Goal: Book appointment/travel/reservation

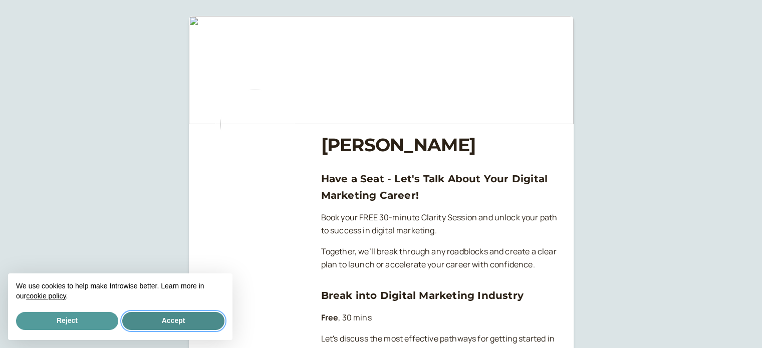
click at [180, 326] on button "Accept" at bounding box center [173, 321] width 102 height 18
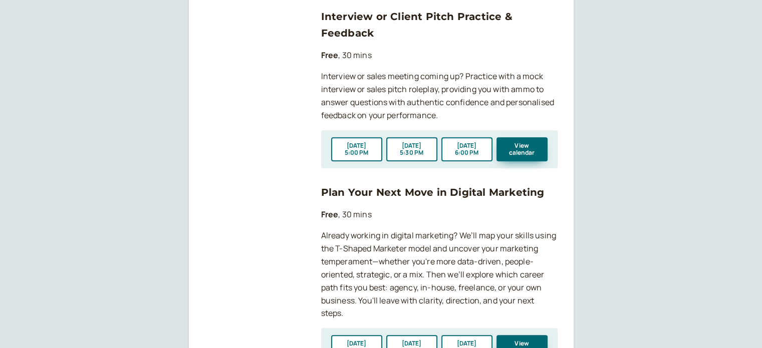
scroll to position [551, 0]
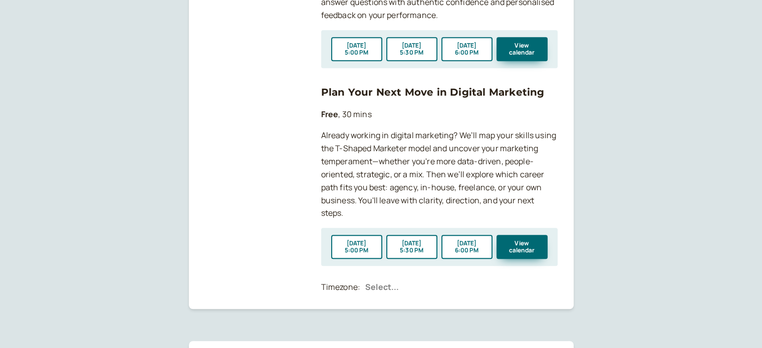
click at [391, 292] on div at bounding box center [458, 287] width 187 height 15
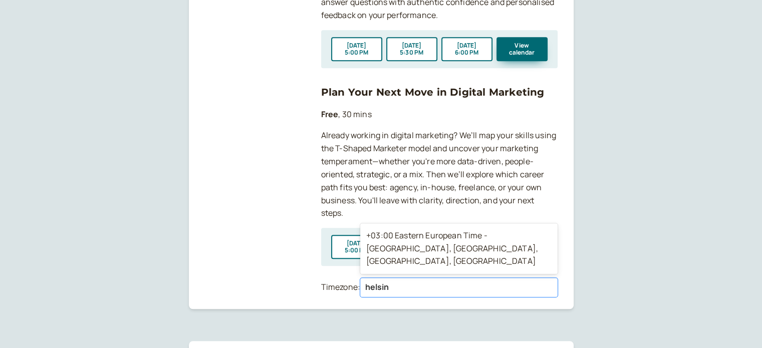
type input "helsink"
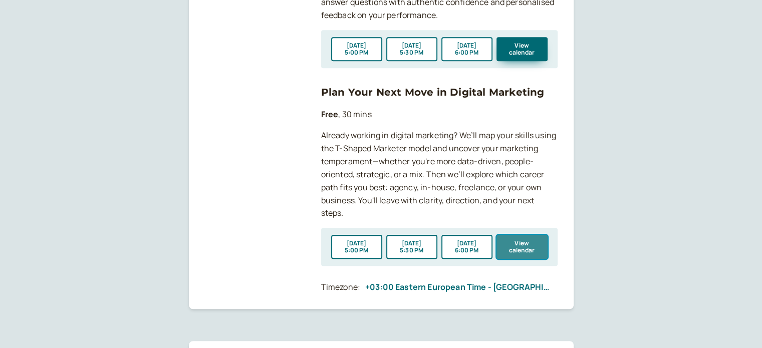
click at [525, 248] on button "View calendar" at bounding box center [521, 247] width 51 height 24
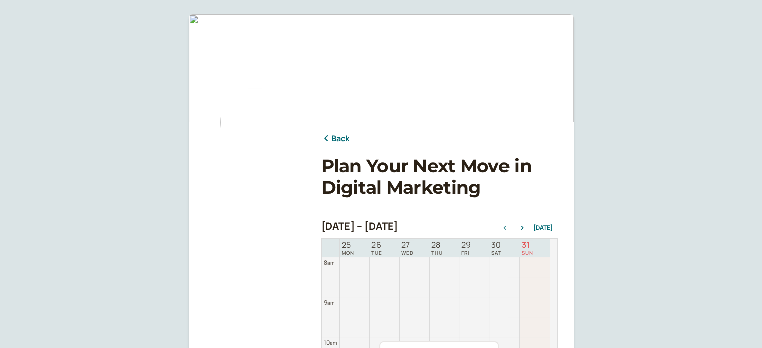
scroll to position [152, 0]
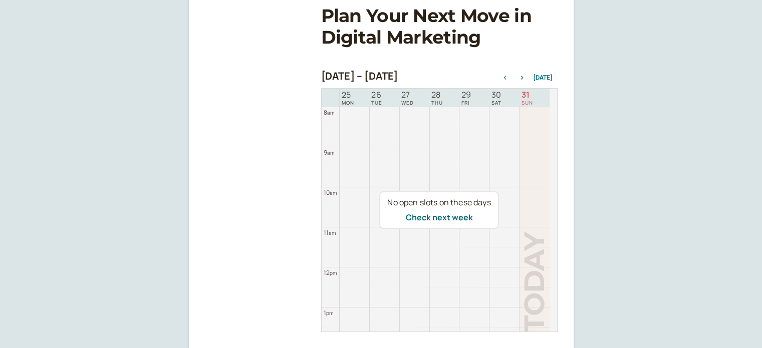
click at [525, 79] on icon "button" at bounding box center [522, 78] width 12 height 4
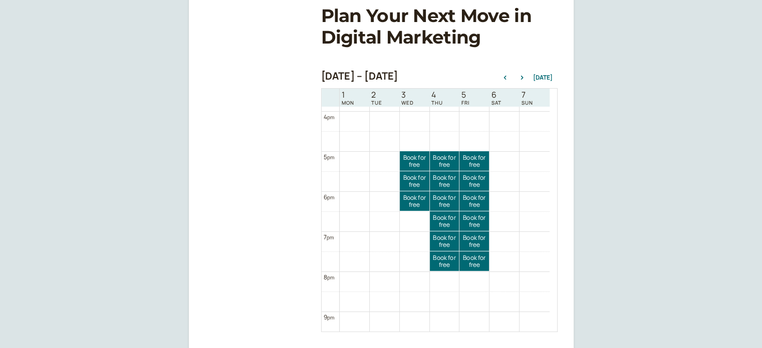
scroll to position [202, 0]
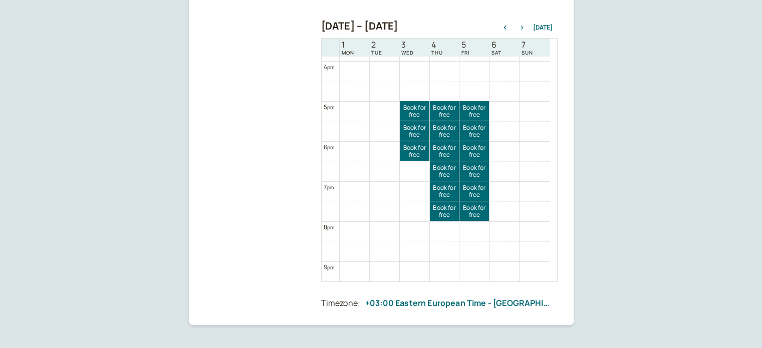
click at [525, 25] on button "button" at bounding box center [522, 27] width 12 height 7
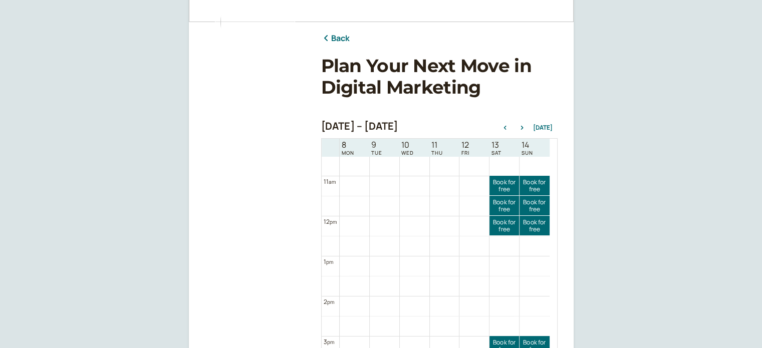
scroll to position [0, 0]
